Goal: Entertainment & Leisure: Consume media (video, audio)

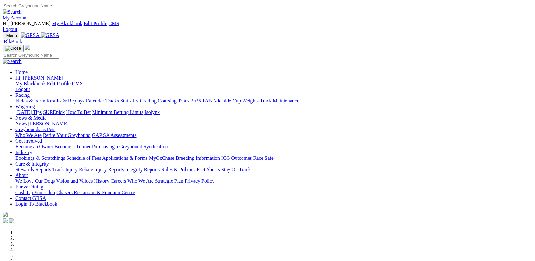
scroll to position [578, 0]
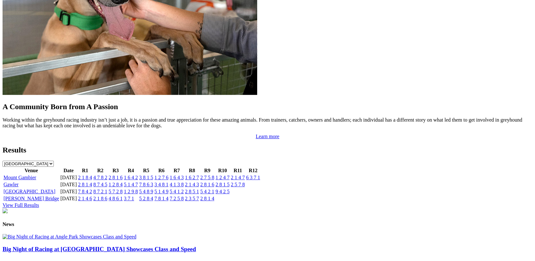
click at [107, 189] on link "8 7 2 1" at bounding box center [100, 191] width 14 height 5
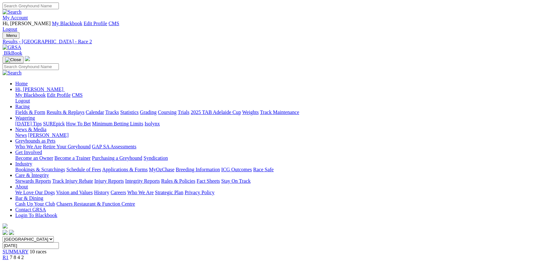
click at [148, 255] on div "R1 7 8 4 2" at bounding box center [268, 258] width 530 height 6
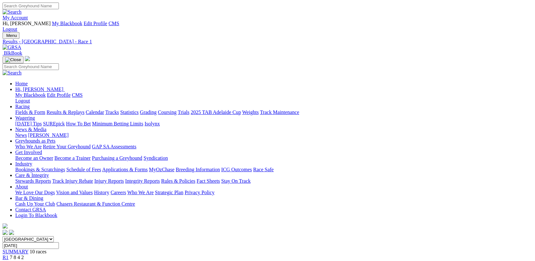
click at [9, 260] on link "R2" at bounding box center [6, 262] width 6 height 5
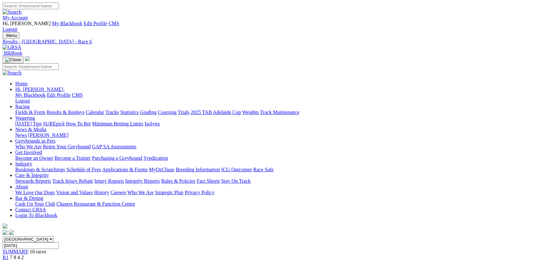
click at [28, 19] on img at bounding box center [28, 19] width 0 height 0
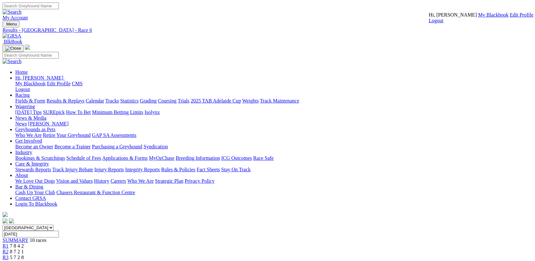
click at [535, 18] on link "CMS" at bounding box center [540, 14] width 11 height 5
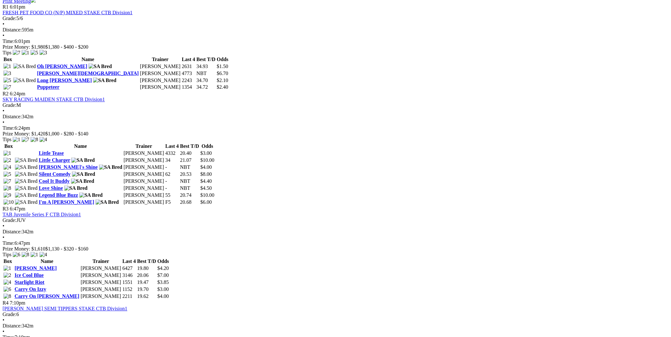
scroll to position [577, 0]
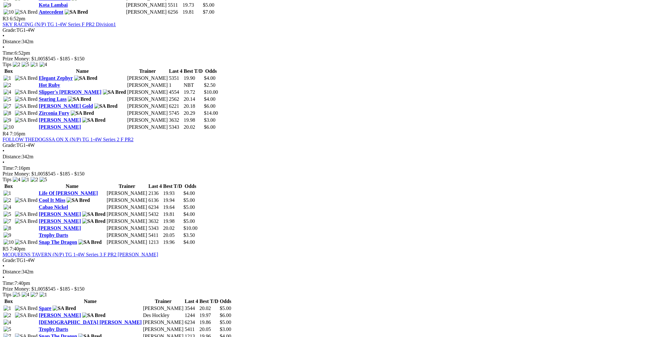
scroll to position [635, 0]
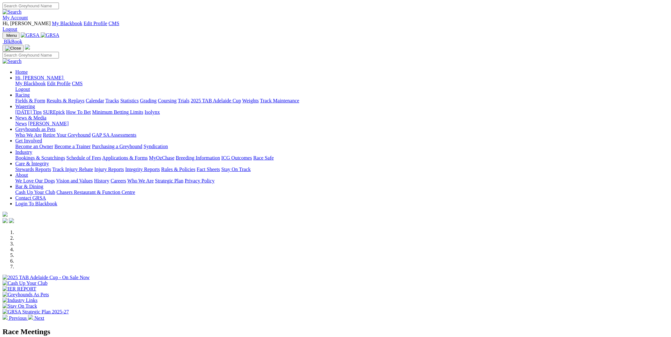
click at [68, 121] on link "[PERSON_NAME]" at bounding box center [48, 123] width 40 height 5
